Goal: Find specific page/section: Find specific page/section

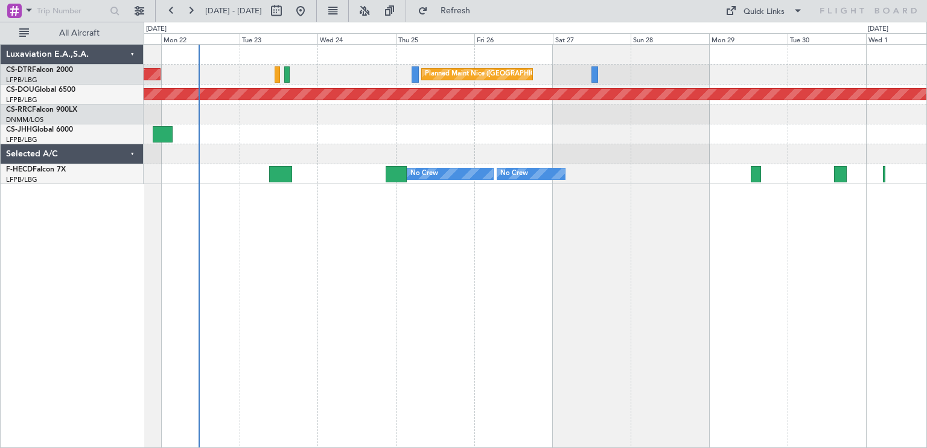
click at [438, 236] on div "AOG Maint Sofia Planned Maint Nice (Côte d'Azur Airport) Planned Maint London (…" at bounding box center [536, 246] width 784 height 404
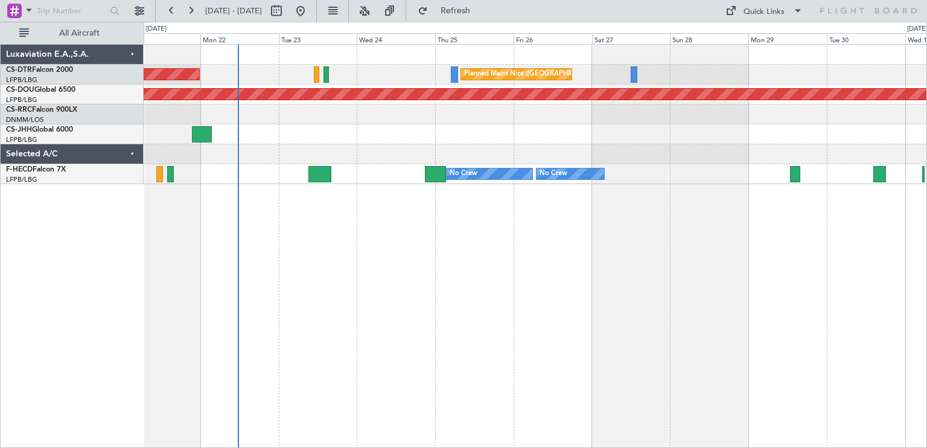
click at [694, 200] on div "Planned Maint Nice (Côte d'Azur Airport) AOG Maint Sofia Planned Maint London (…" at bounding box center [536, 246] width 784 height 404
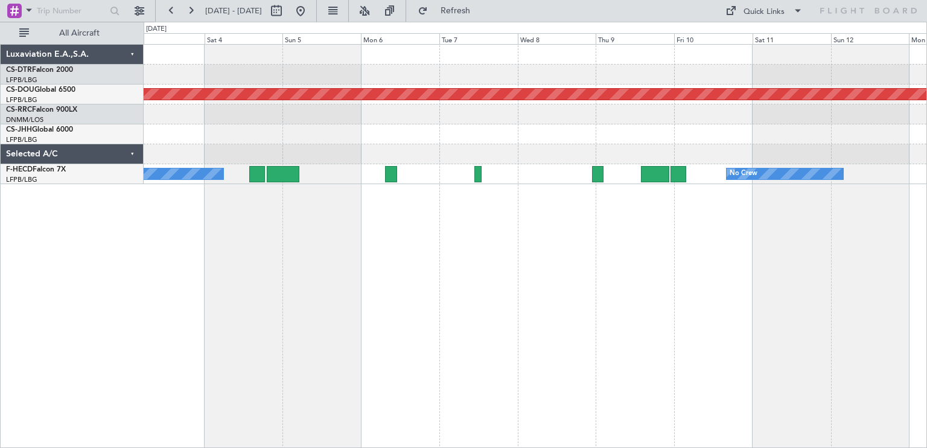
click at [479, 216] on div "Planned Maint London ([GEOGRAPHIC_DATA]) No Crew No Crew Planned Maint [GEOGRAP…" at bounding box center [536, 246] width 784 height 404
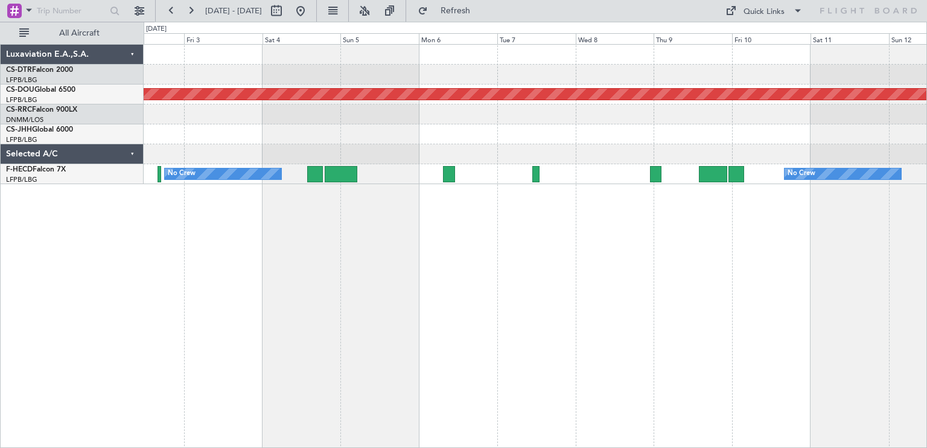
click at [672, 220] on div "Planned Maint London ([GEOGRAPHIC_DATA]) No Crew No Crew Planned Maint [GEOGRAP…" at bounding box center [536, 246] width 784 height 404
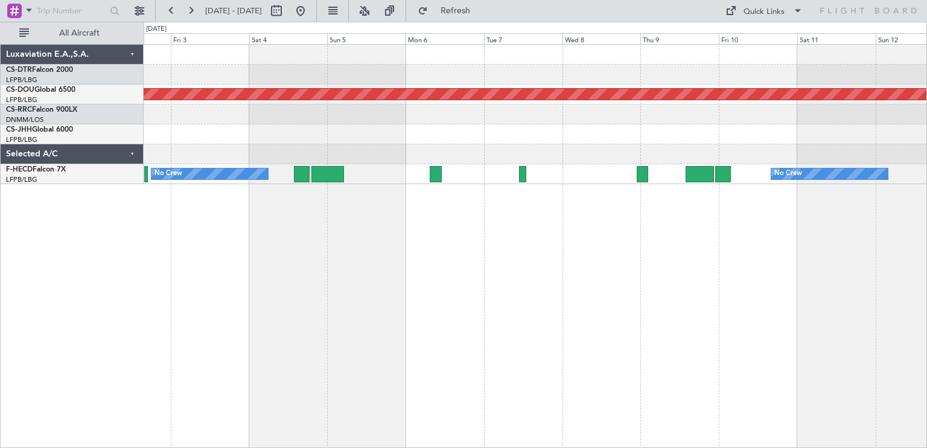
click at [645, 231] on div "Planned Maint London ([GEOGRAPHIC_DATA]) No Crew No Crew Planned Maint [GEOGRAP…" at bounding box center [536, 246] width 784 height 404
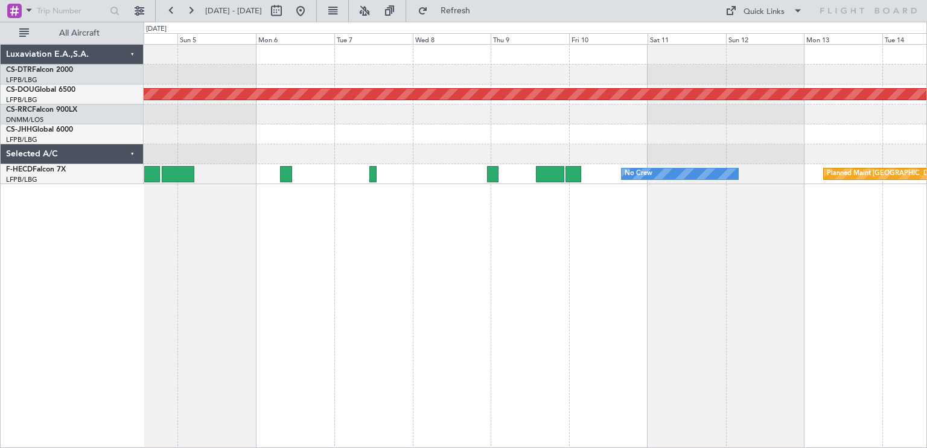
click at [630, 246] on div "Planned Maint London ([GEOGRAPHIC_DATA]) No Crew Planned Maint [GEOGRAPHIC_DATA…" at bounding box center [536, 246] width 784 height 404
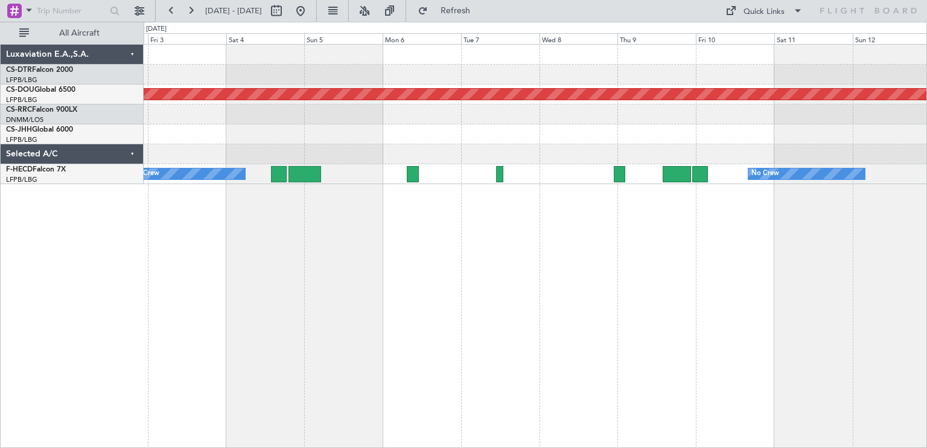
click at [927, 277] on div "Planned Maint London ([GEOGRAPHIC_DATA]) No Crew No Crew Planned Maint [GEOGRAP…" at bounding box center [463, 235] width 927 height 426
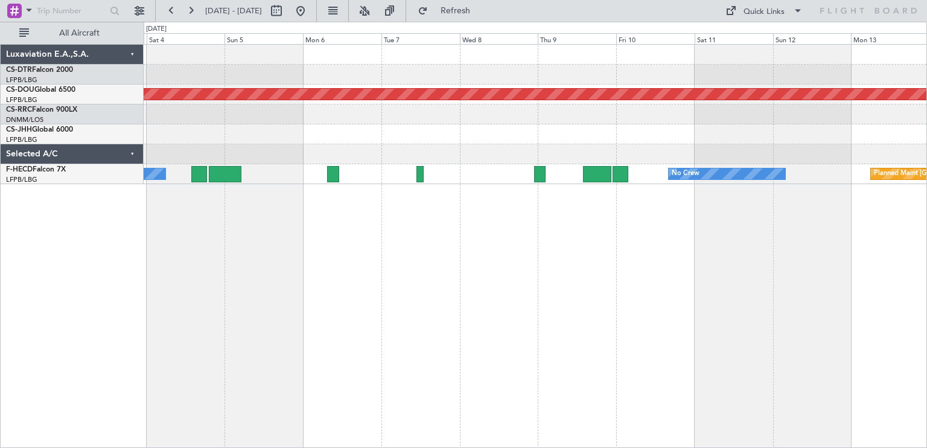
click at [822, 227] on div "Planned Maint London ([GEOGRAPHIC_DATA]) No Crew Planned Maint [GEOGRAPHIC_DATA…" at bounding box center [536, 246] width 784 height 404
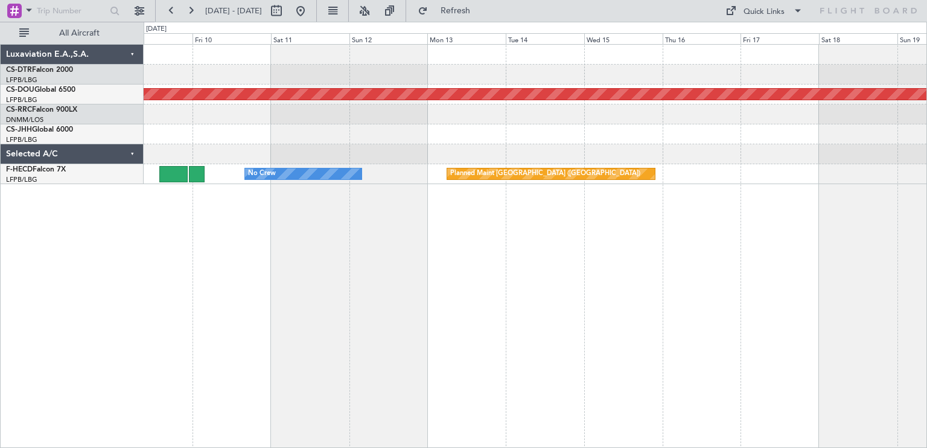
click at [232, 225] on div "Planned Maint London ([GEOGRAPHIC_DATA]) No Crew Planned Maint [GEOGRAPHIC_DATA…" at bounding box center [536, 246] width 784 height 404
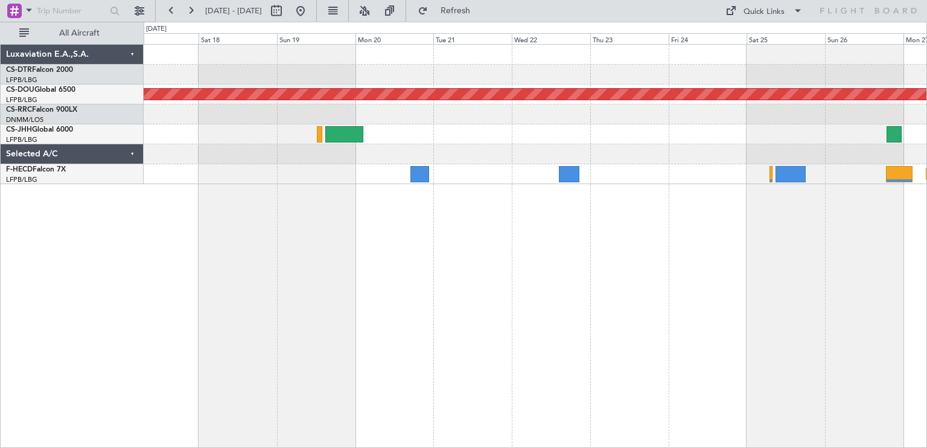
click at [269, 249] on div "Planned Maint London ([GEOGRAPHIC_DATA]) Planned Maint [GEOGRAPHIC_DATA] ([GEOG…" at bounding box center [536, 246] width 784 height 404
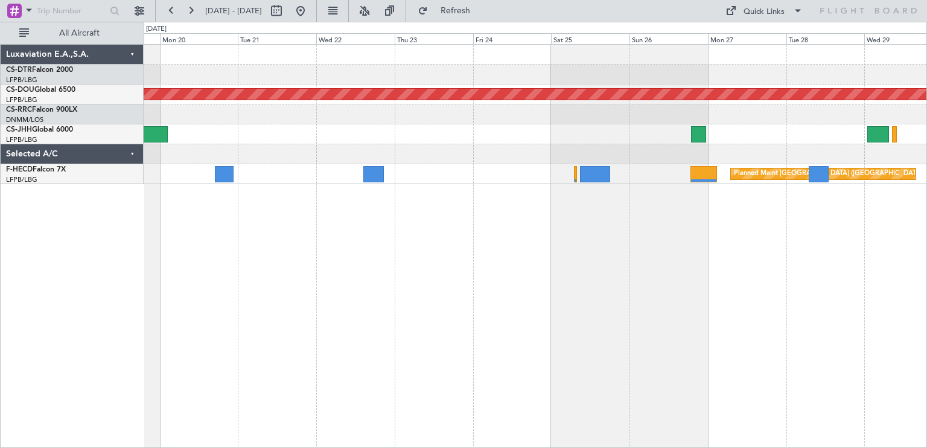
click at [493, 246] on div "Planned Maint London ([GEOGRAPHIC_DATA]) Planned Maint [GEOGRAPHIC_DATA] ([GEOG…" at bounding box center [536, 246] width 784 height 404
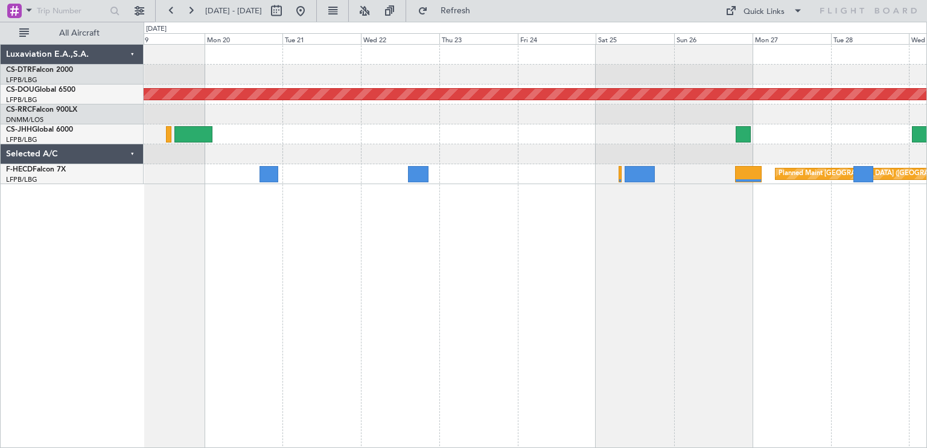
click at [744, 181] on div "Planned Maint London ([GEOGRAPHIC_DATA]) Planned Maint [GEOGRAPHIC_DATA] ([GEOG…" at bounding box center [535, 114] width 783 height 139
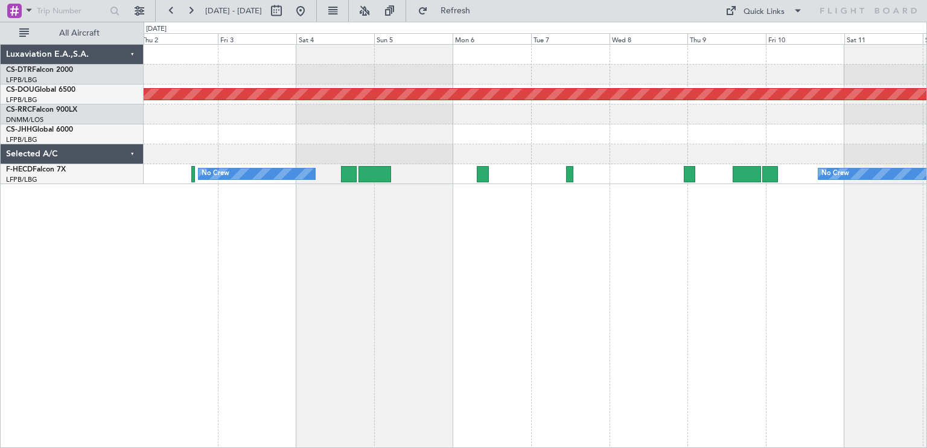
click at [401, 205] on div "Planned Maint London ([GEOGRAPHIC_DATA]) No Crew No Crew Planned Maint [GEOGRAP…" at bounding box center [536, 246] width 784 height 404
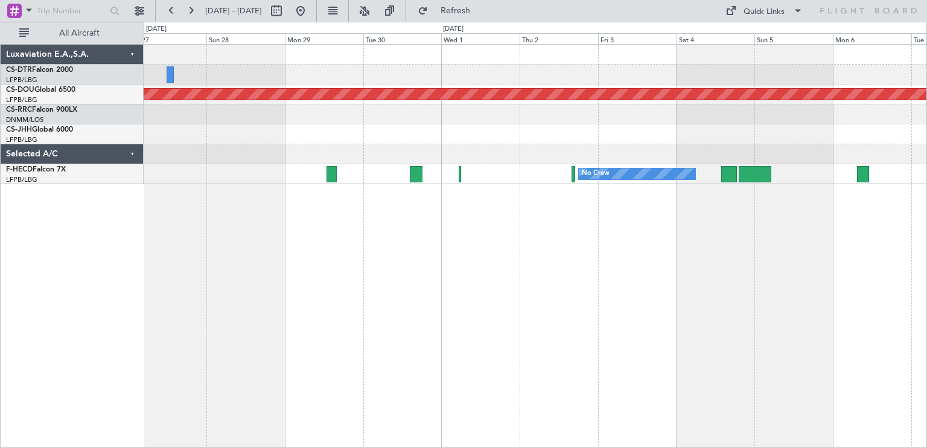
click at [712, 240] on div "Planned Maint Nice ([GEOGRAPHIC_DATA]) Planned Maint [GEOGRAPHIC_DATA] ([GEOGRA…" at bounding box center [536, 246] width 784 height 404
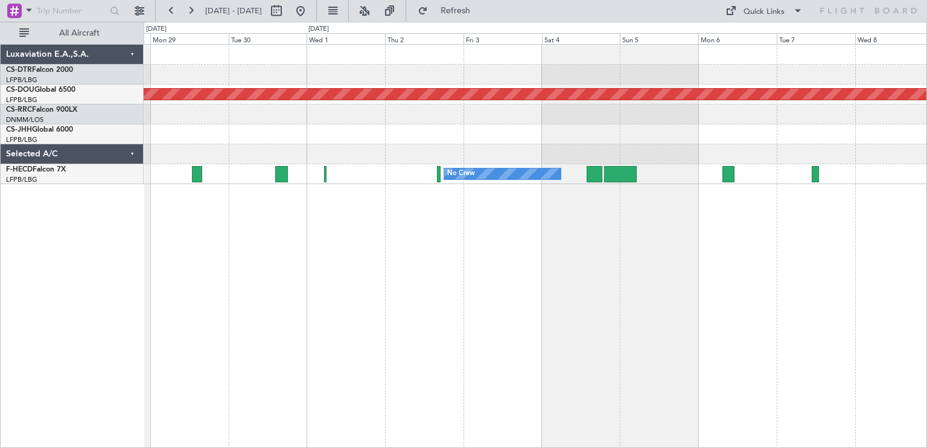
click at [236, 214] on div "Planned Maint Nice ([GEOGRAPHIC_DATA]) Planned Maint [GEOGRAPHIC_DATA] ([GEOGRA…" at bounding box center [536, 246] width 784 height 404
